Goal: Information Seeking & Learning: Find specific fact

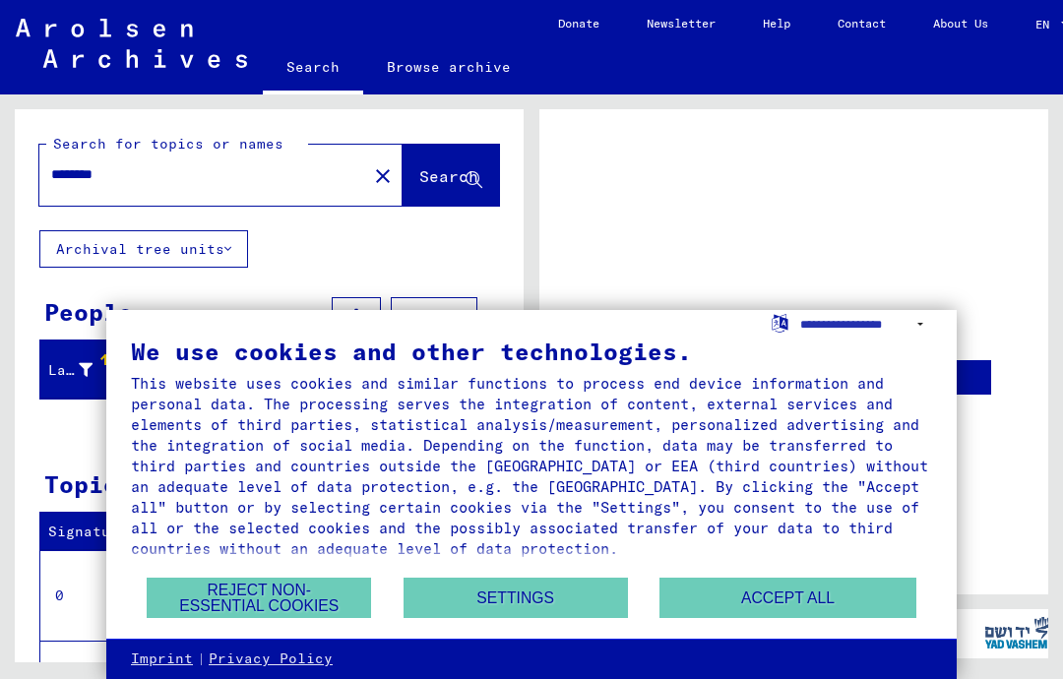
click at [816, 594] on button "Accept all" at bounding box center [787, 598] width 256 height 40
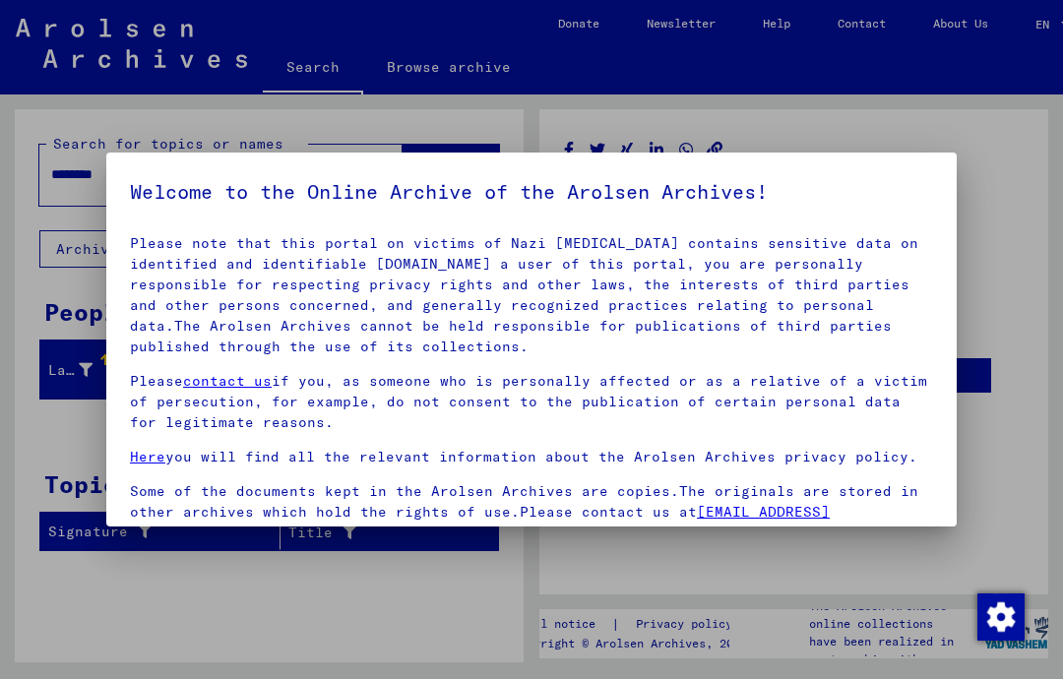
scroll to position [83, 0]
click at [1033, 220] on div at bounding box center [531, 339] width 1063 height 679
click at [1018, 261] on div at bounding box center [531, 339] width 1063 height 679
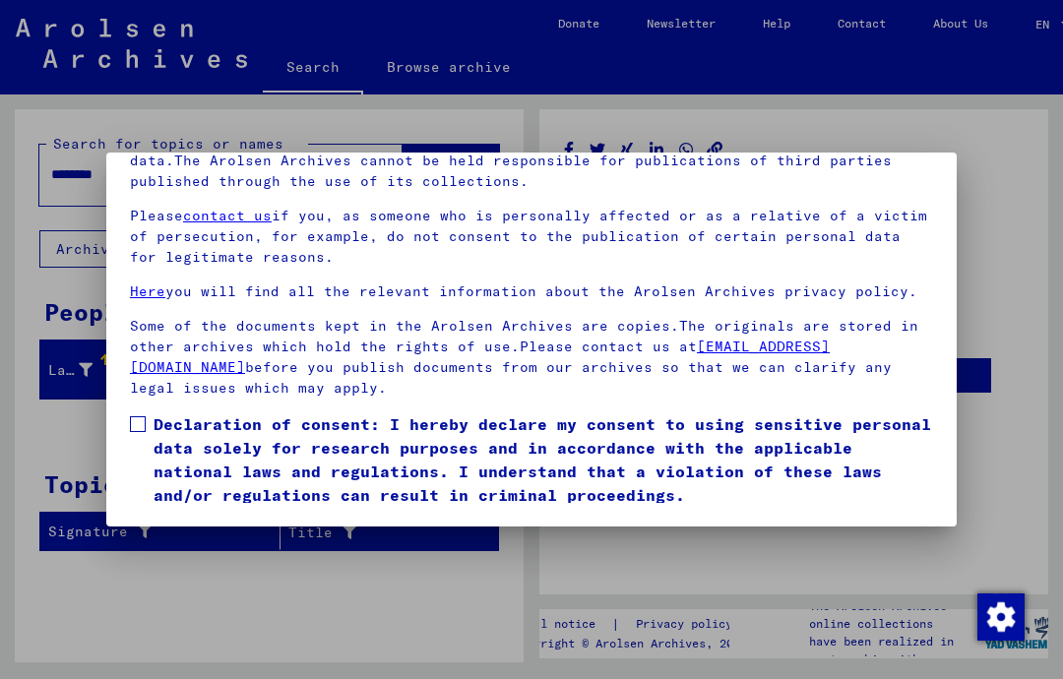
scroll to position [217, 0]
click at [130, 412] on label "Declaration of consent: I hereby declare my consent to using sensitive personal…" at bounding box center [531, 459] width 803 height 94
click at [195, 517] on button "I agree" at bounding box center [177, 535] width 95 height 37
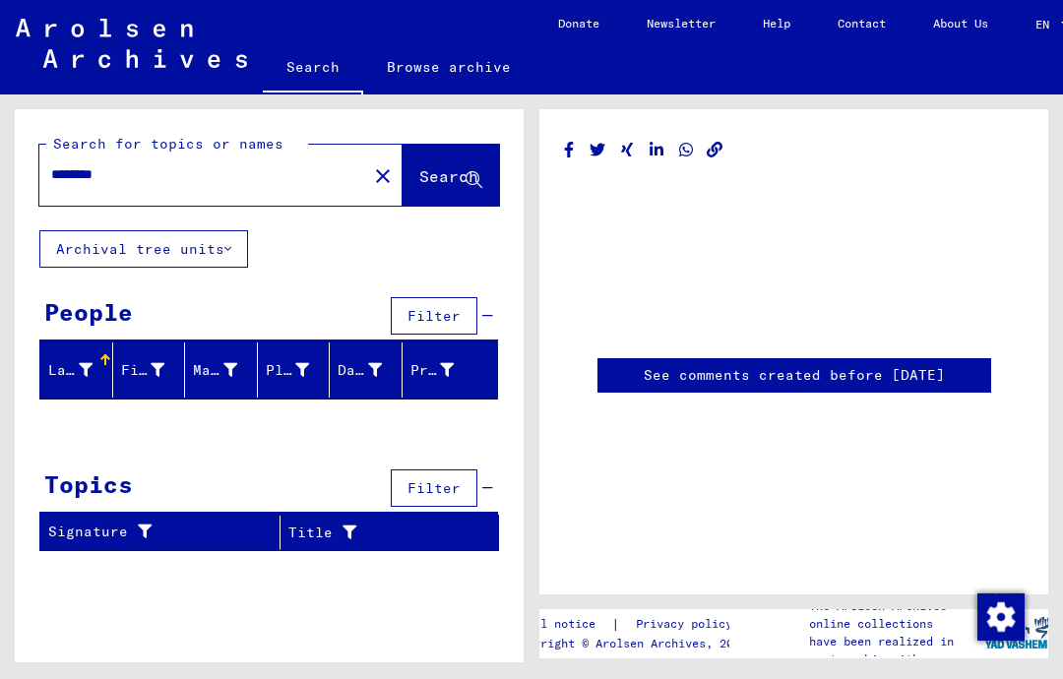
click at [156, 177] on input "********" at bounding box center [203, 174] width 304 height 21
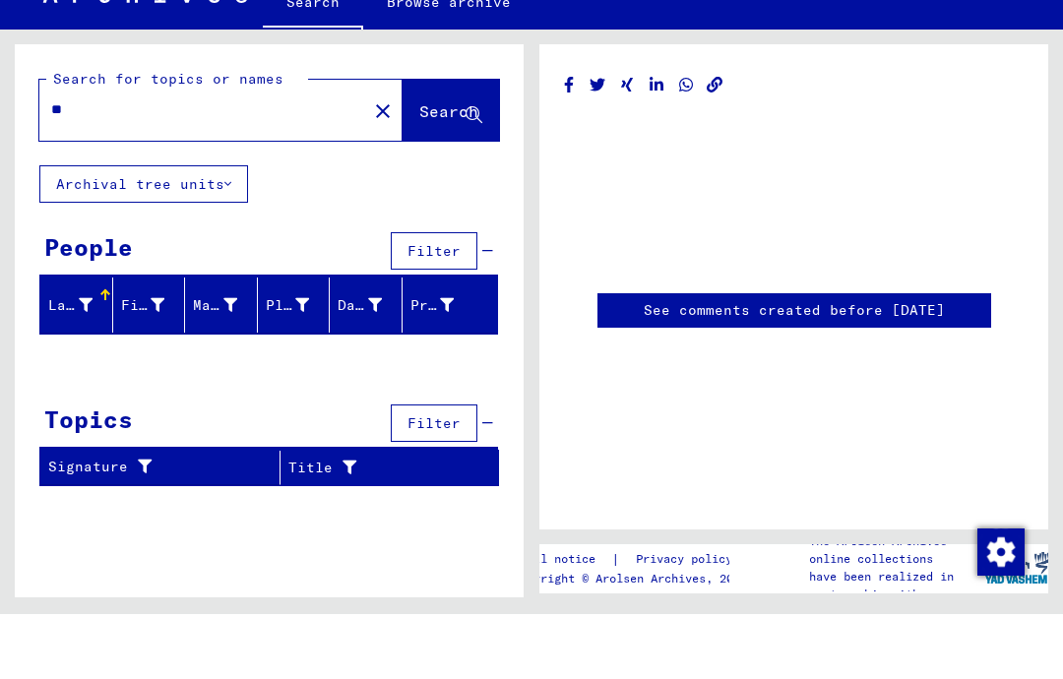
type input "*"
type input "********"
click at [462, 166] on span "Search" at bounding box center [448, 176] width 59 height 20
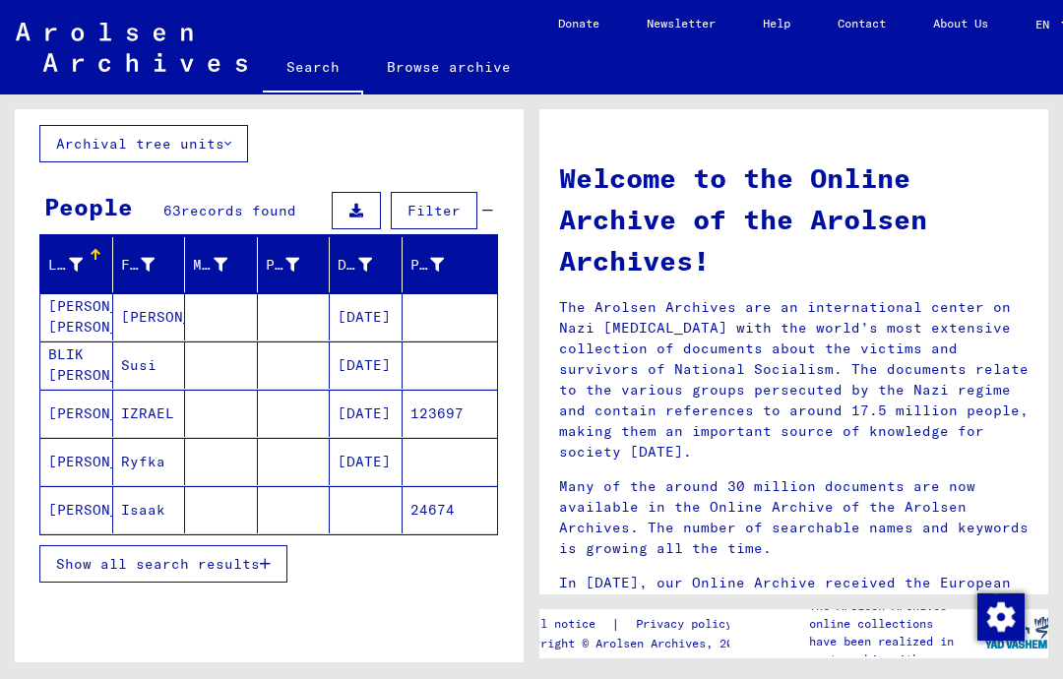
scroll to position [62, 0]
click at [383, 438] on mat-cell "[DATE]" at bounding box center [366, 461] width 73 height 47
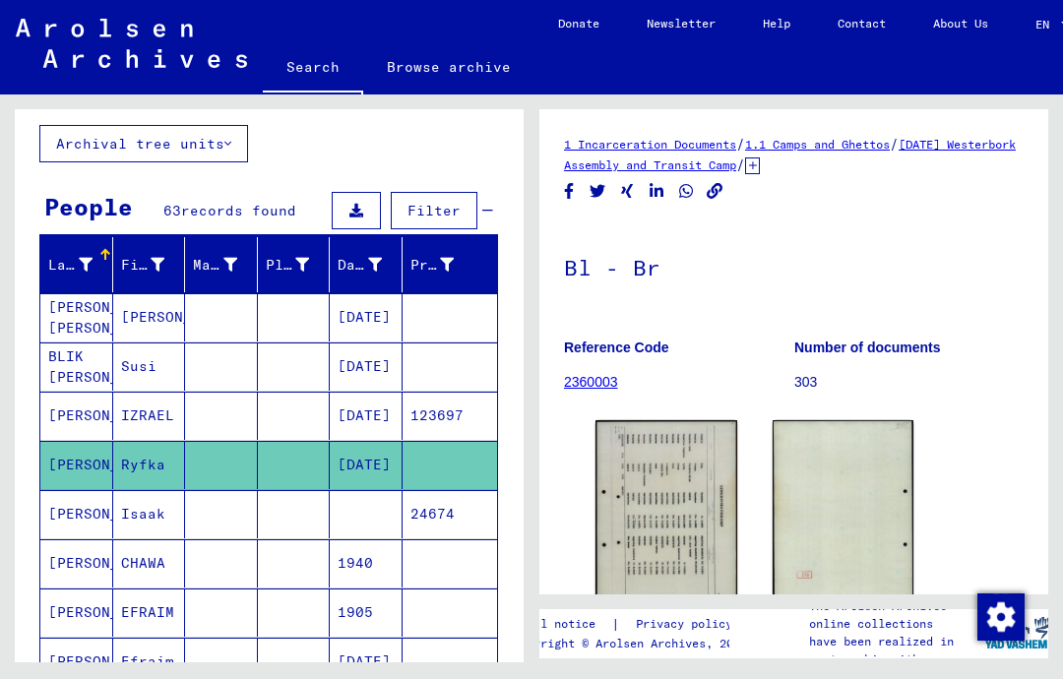
click at [671, 445] on img at bounding box center [666, 519] width 142 height 198
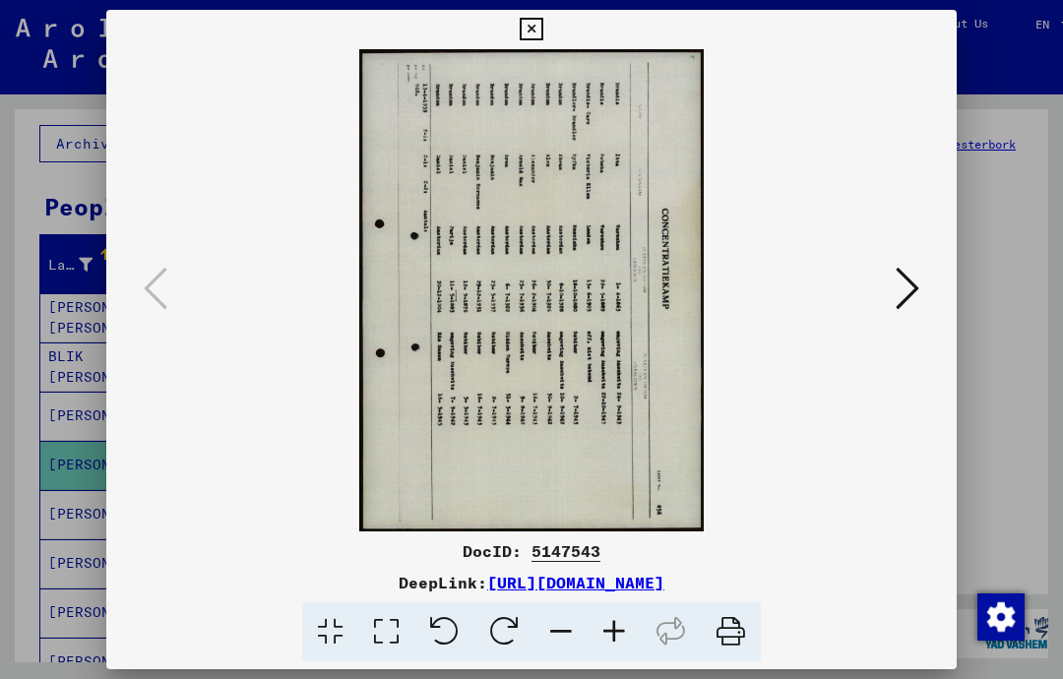
click at [542, 34] on icon at bounding box center [531, 30] width 23 height 24
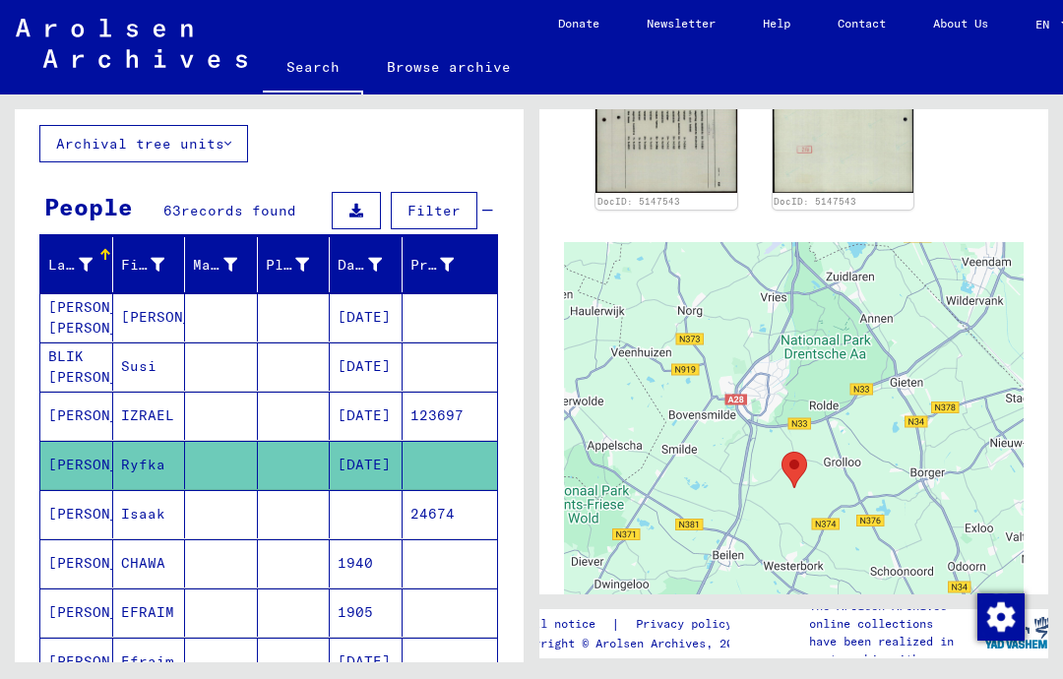
scroll to position [426, 0]
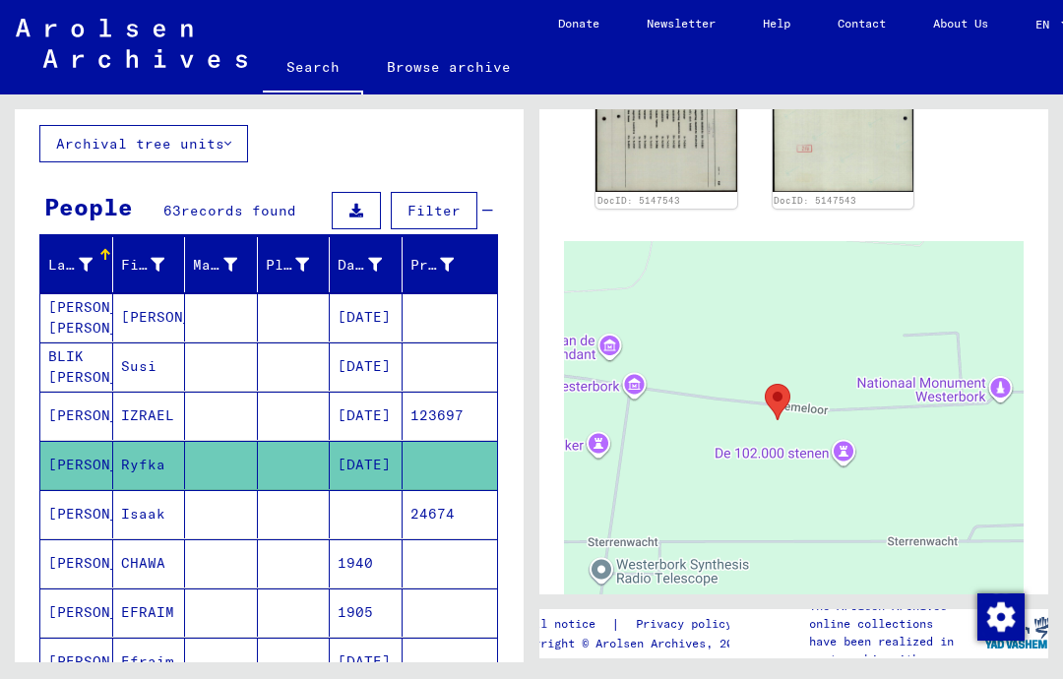
click at [286, 441] on mat-cell at bounding box center [294, 465] width 73 height 48
click at [63, 441] on mat-cell "[PERSON_NAME]" at bounding box center [76, 465] width 73 height 48
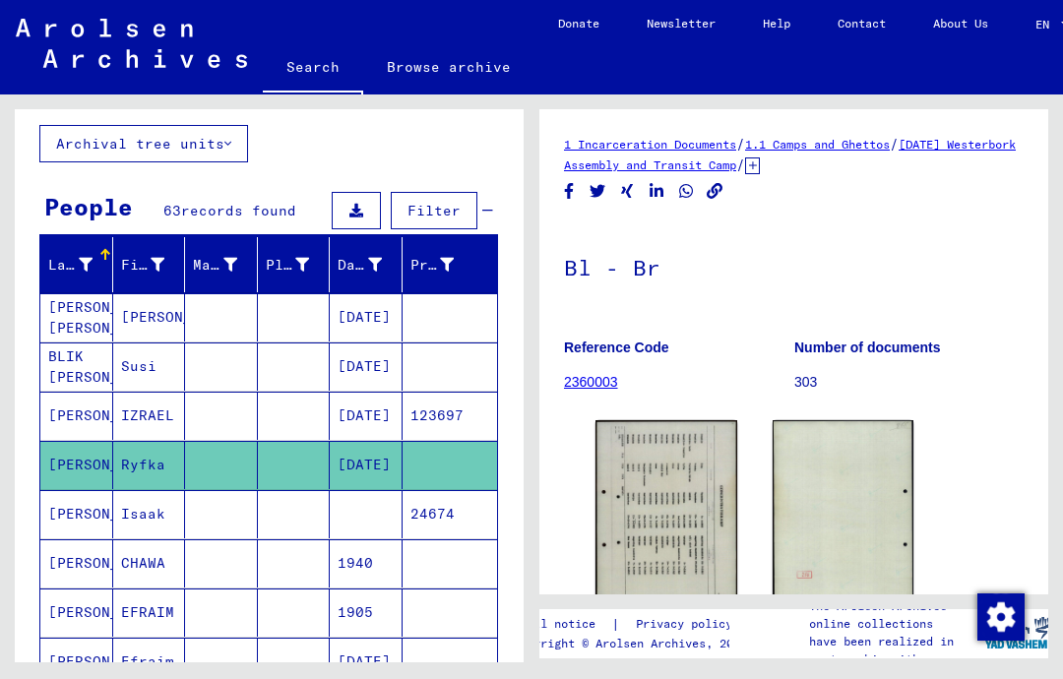
scroll to position [0, 0]
click at [684, 140] on link "1 Incarceration Documents" at bounding box center [650, 144] width 172 height 15
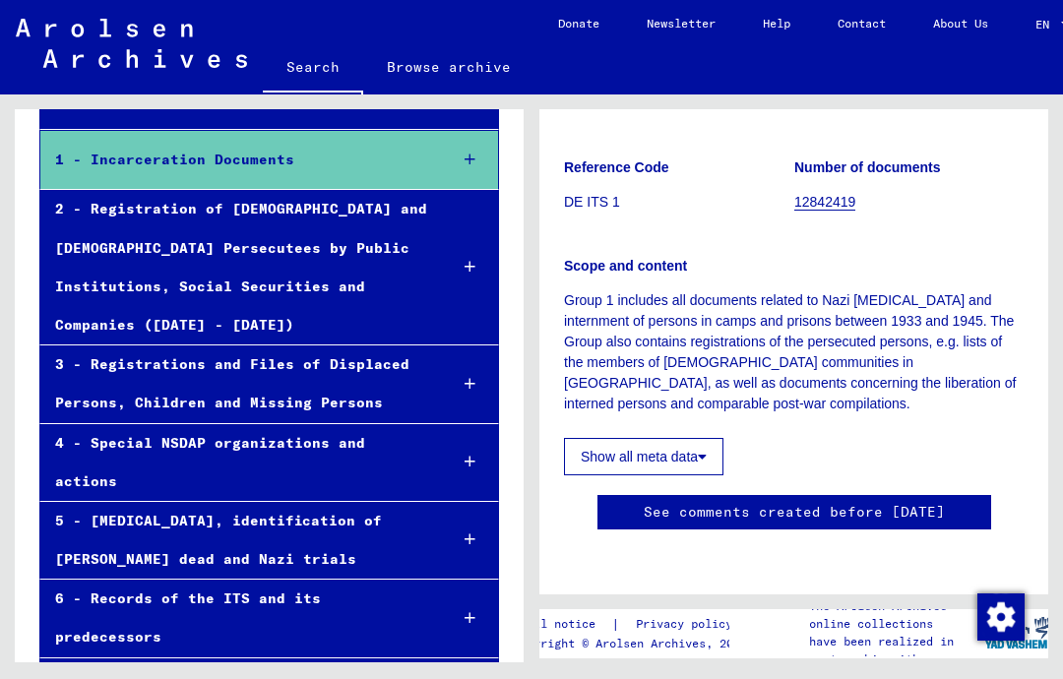
scroll to position [185, 0]
